Goal: Information Seeking & Learning: Learn about a topic

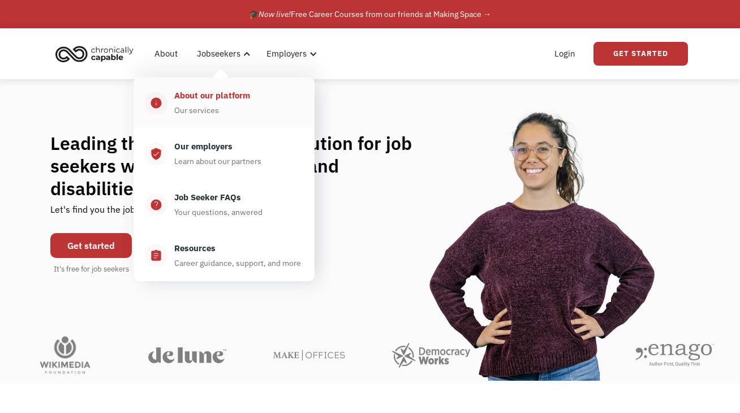
click at [204, 104] on div "Our services" at bounding box center [196, 110] width 45 height 14
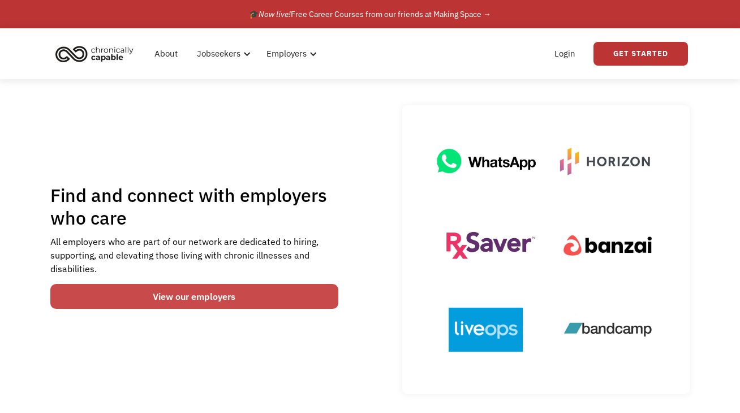
click at [210, 288] on link "View our employers" at bounding box center [194, 296] width 288 height 25
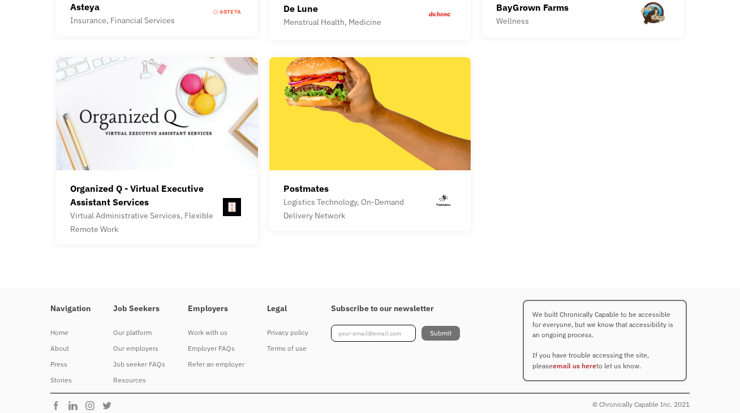
scroll to position [3207, 0]
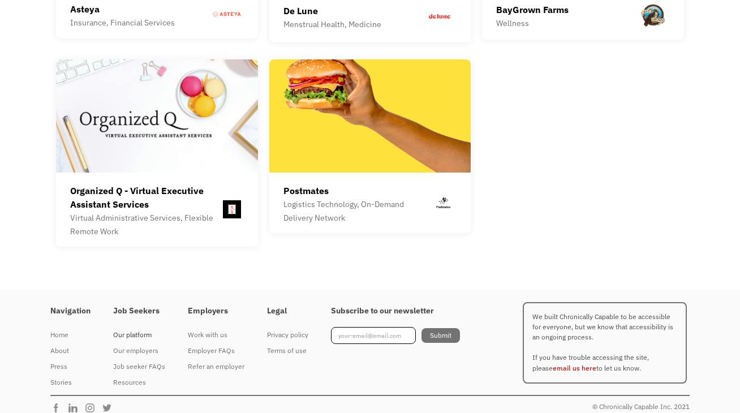
click at [128, 328] on div "Our platform" at bounding box center [139, 335] width 52 height 14
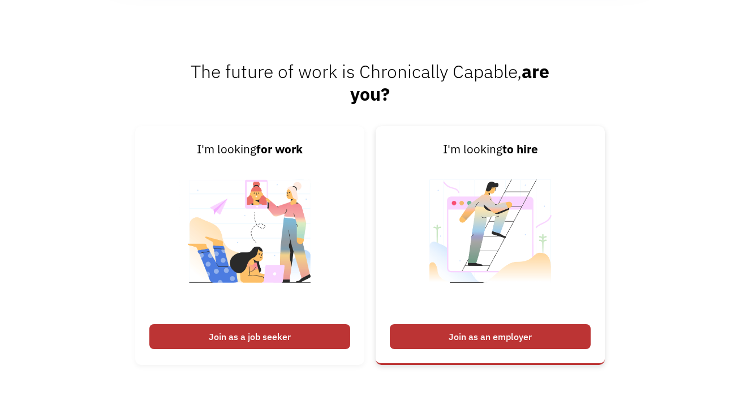
scroll to position [1405, 0]
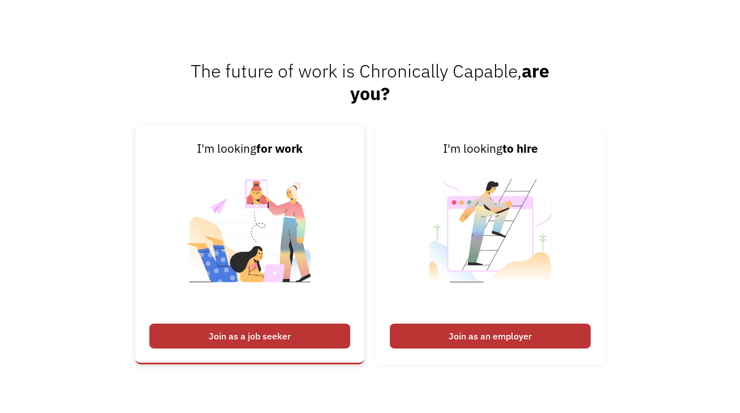
click at [260, 329] on div "Join as a job seeker" at bounding box center [249, 335] width 201 height 25
click at [257, 336] on div "Join as a job seeker" at bounding box center [249, 335] width 201 height 25
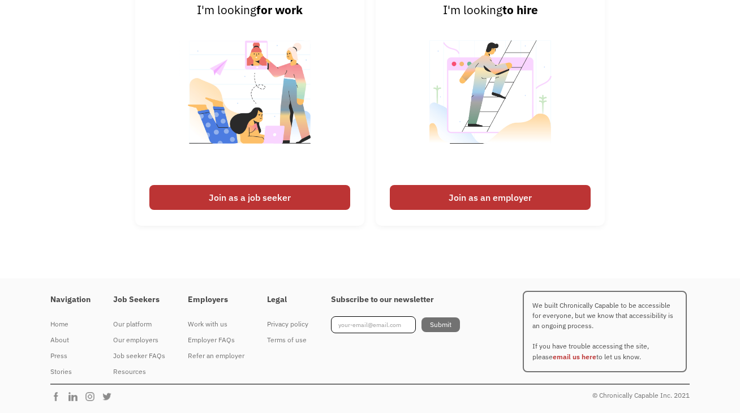
scroll to position [1543, 0]
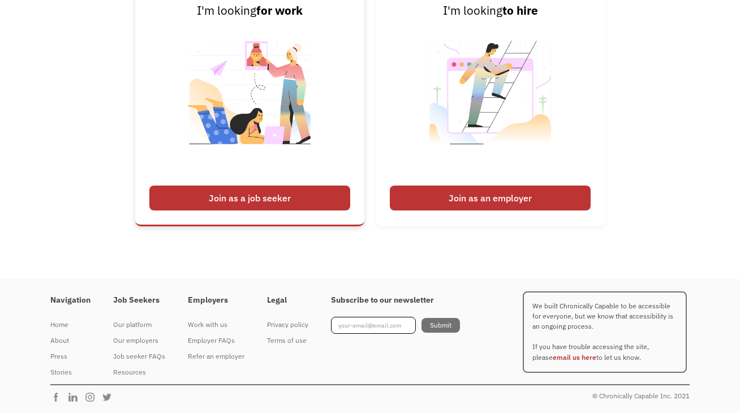
click at [231, 204] on div "Join as a job seeker" at bounding box center [249, 197] width 201 height 25
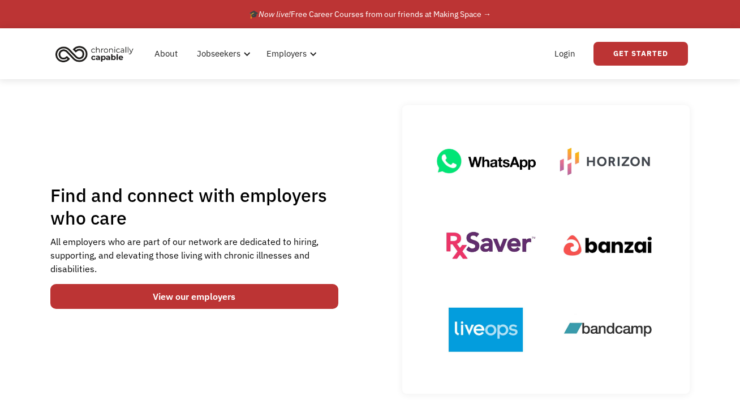
scroll to position [0, 0]
click at [173, 51] on link "About" at bounding box center [166, 54] width 37 height 36
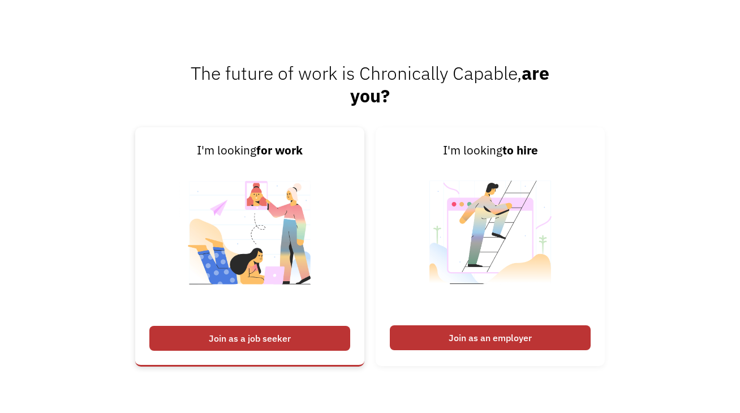
scroll to position [1614, 0]
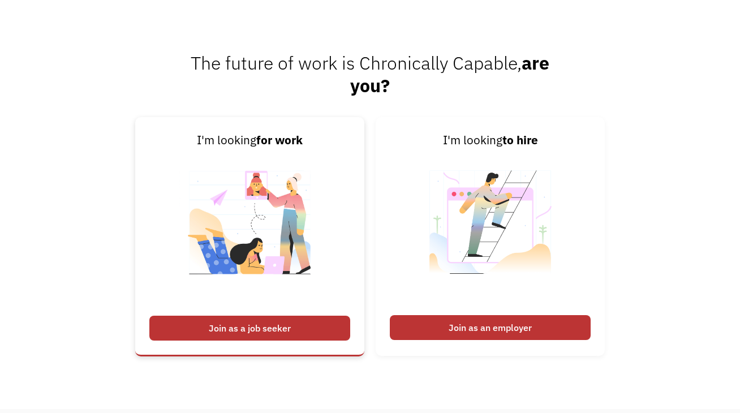
click at [265, 245] on img at bounding box center [249, 229] width 141 height 160
click at [264, 249] on img at bounding box center [249, 229] width 141 height 160
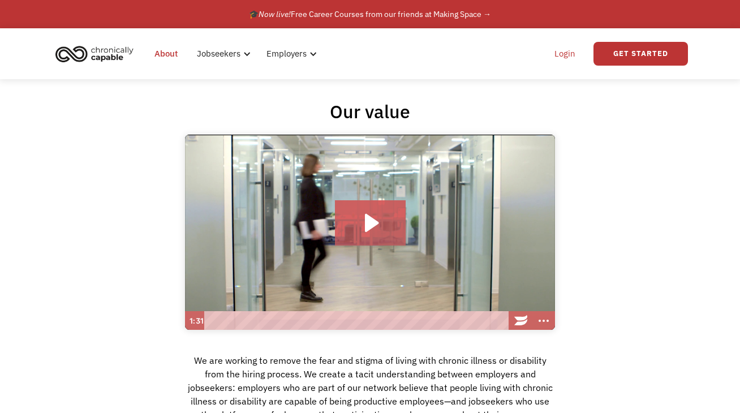
scroll to position [0, 0]
click at [622, 48] on link "Get Started" at bounding box center [640, 54] width 94 height 24
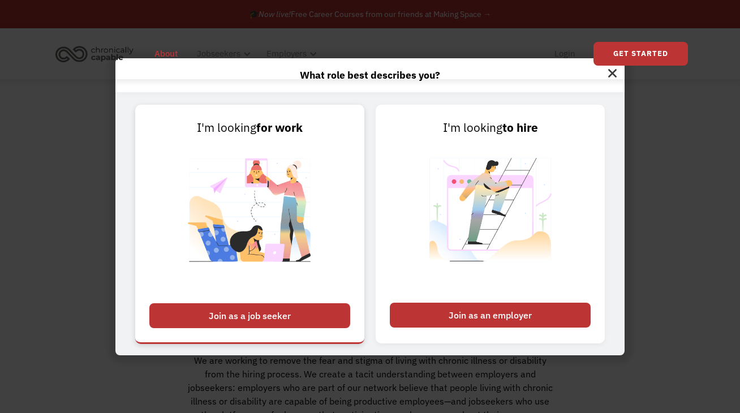
click at [291, 312] on div "Join as a job seeker" at bounding box center [249, 315] width 201 height 25
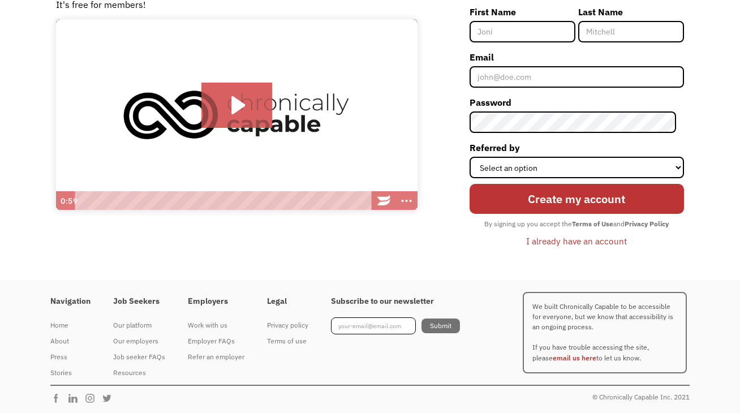
scroll to position [122, 0]
click at [64, 370] on div "Stories" at bounding box center [70, 373] width 40 height 14
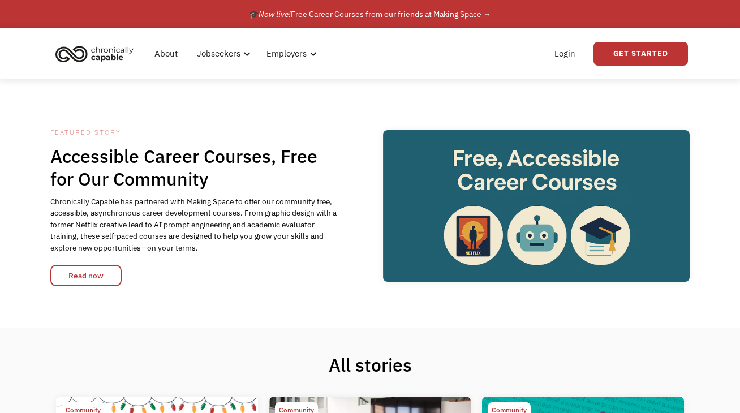
click at [76, 47] on img "home" at bounding box center [94, 53] width 85 height 25
